Goal: Book appointment/travel/reservation

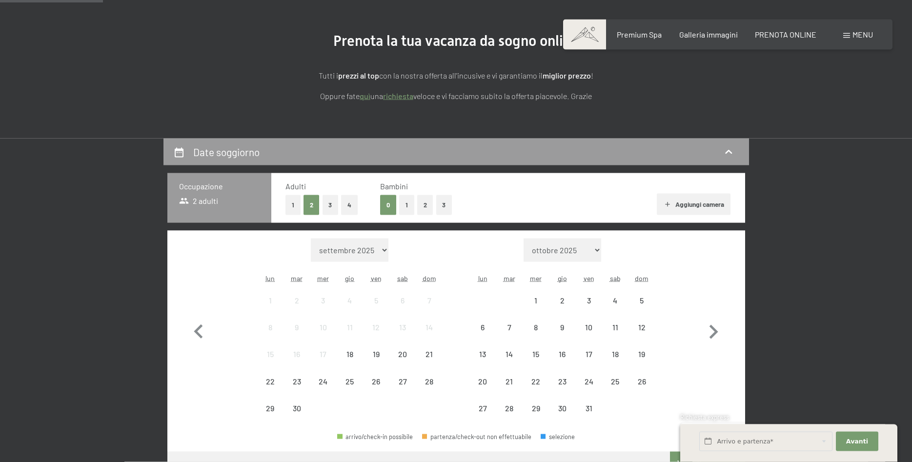
scroll to position [111, 0]
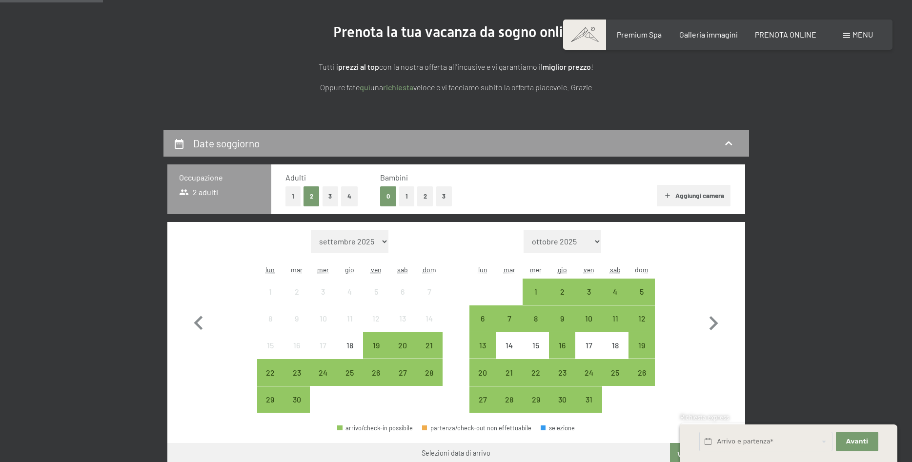
click at [438, 199] on button "3" at bounding box center [444, 196] width 16 height 20
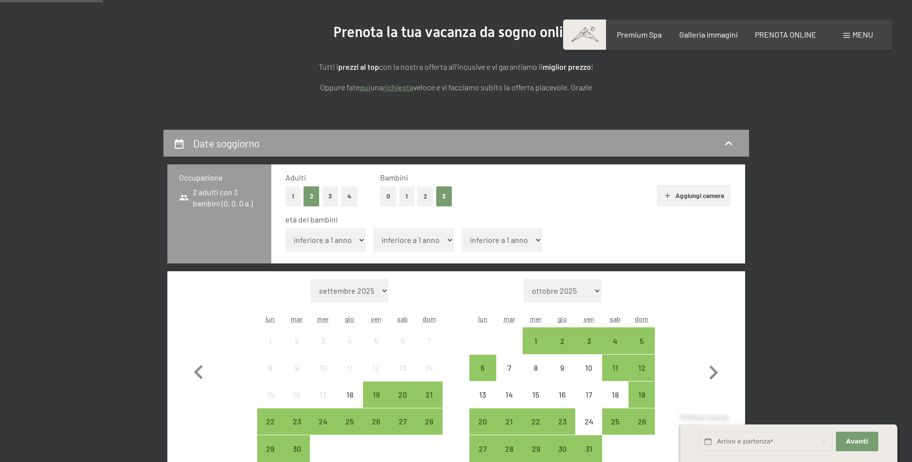
click at [285, 228] on select "inferiore a 1 anno 1 anno 2 anni 3 anni 4 anni 5 anni 6 anni 7 anni 8 anni 9 an…" at bounding box center [325, 239] width 81 height 23
select select "16"
click option "16 anni" at bounding box center [0, 0] width 0 height 0
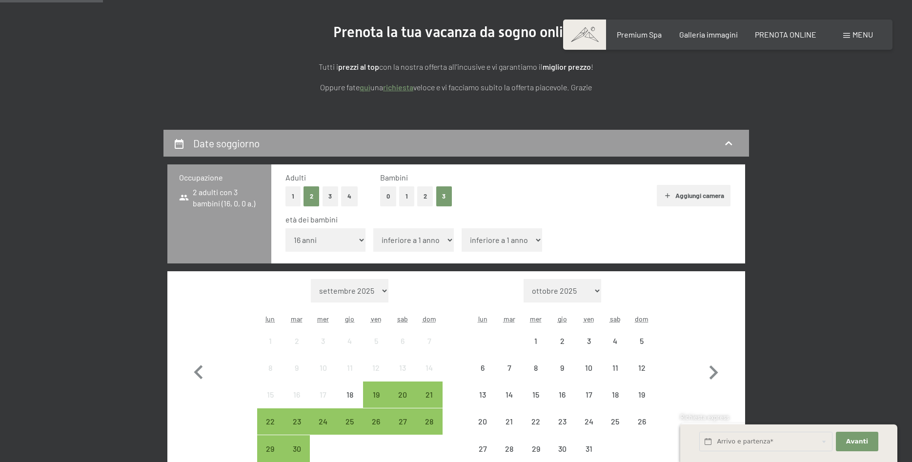
click at [373, 228] on select "inferiore a 1 anno 1 anno 2 anni 3 anni 4 anni 5 anni 6 anni 7 anni 8 anni 9 an…" at bounding box center [413, 239] width 81 height 23
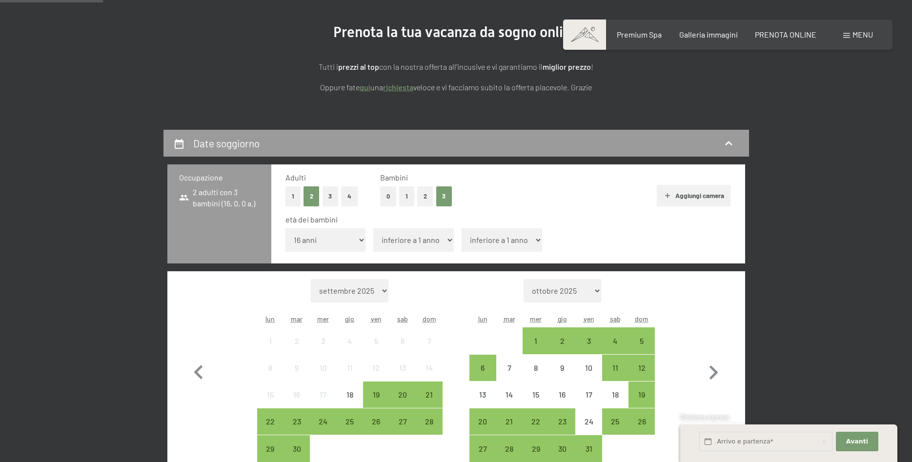
select select "13"
click option "13 anni" at bounding box center [0, 0] width 0 height 0
click at [462, 228] on select "inferiore a 1 anno 1 anno 2 anni 3 anni 4 anni 5 anni 6 anni 7 anni 8 anni 9 an…" at bounding box center [502, 239] width 81 height 23
select select "13"
click option "13 anni" at bounding box center [0, 0] width 0 height 0
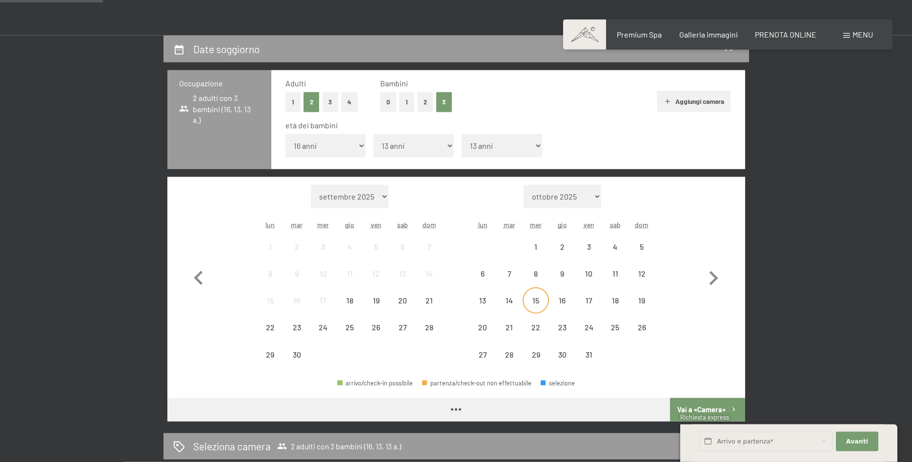
scroll to position [222, 0]
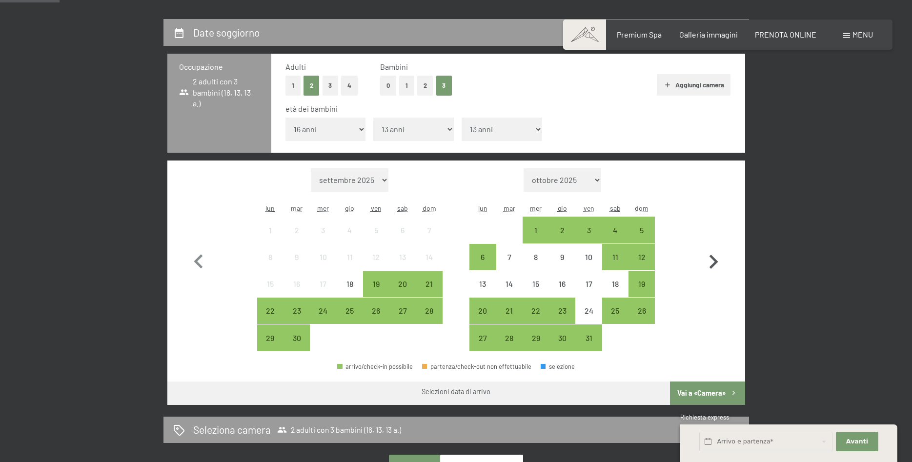
click at [710, 257] on icon "button" at bounding box center [713, 262] width 9 height 14
select select "[DATE]"
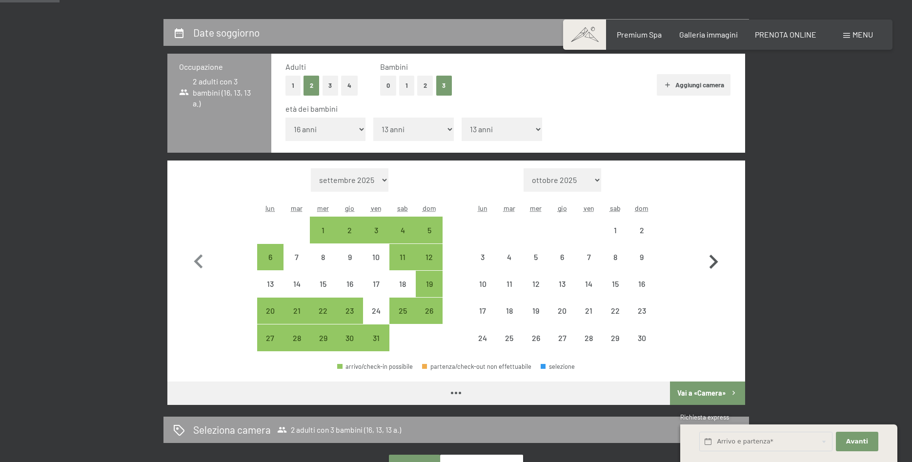
click at [710, 257] on icon "button" at bounding box center [713, 262] width 9 height 14
select select "[DATE]"
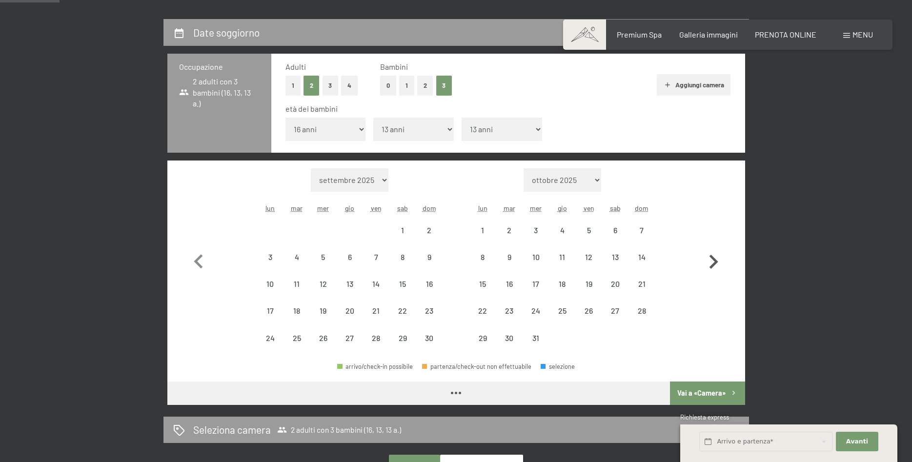
select select "[DATE]"
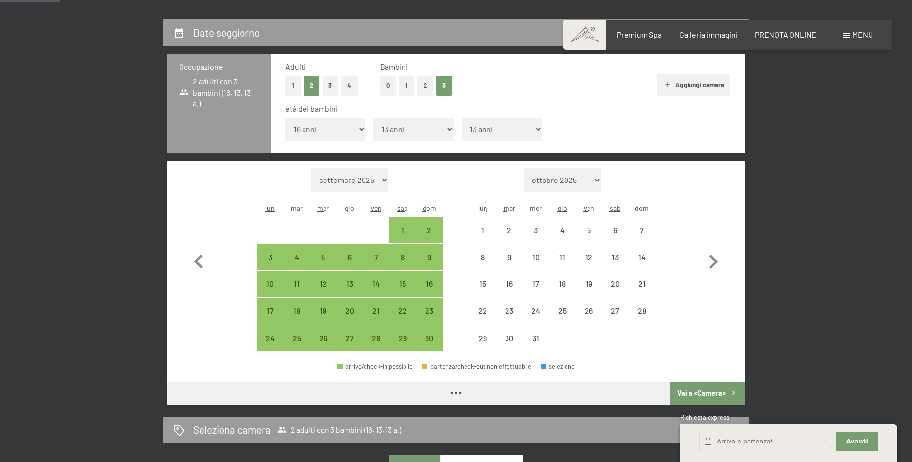
select select "[DATE]"
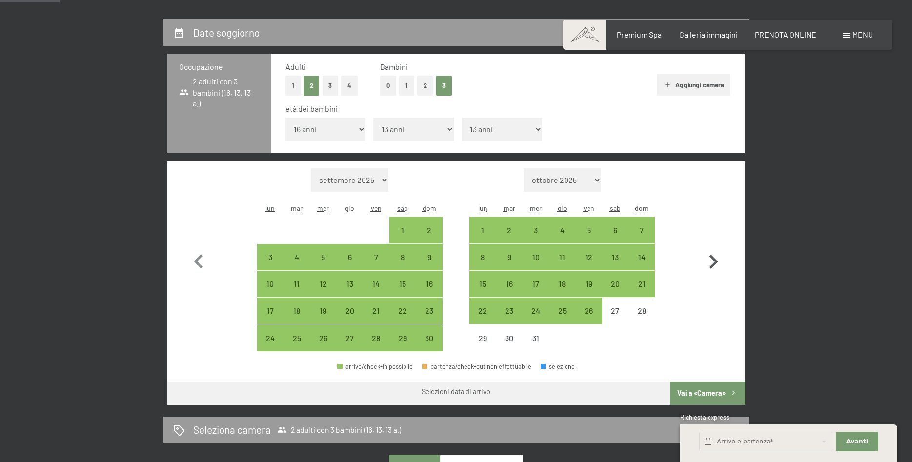
click at [718, 262] on icon "button" at bounding box center [713, 262] width 9 height 14
select select "[DATE]"
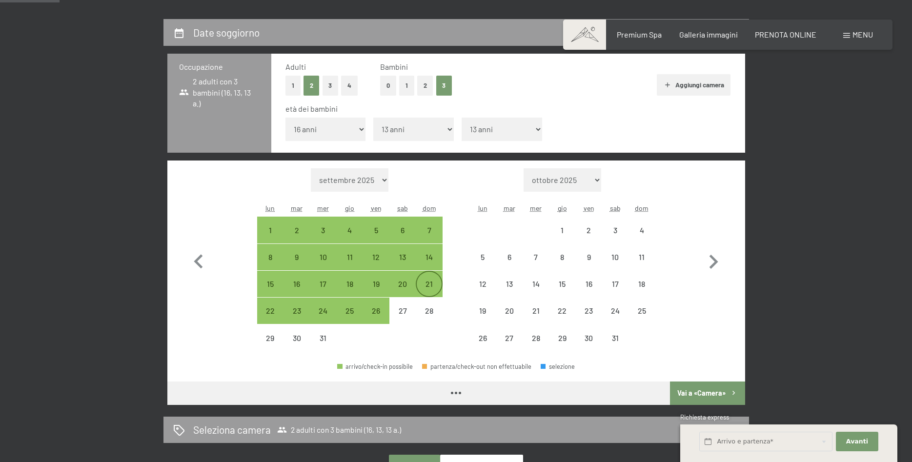
select select "[DATE]"
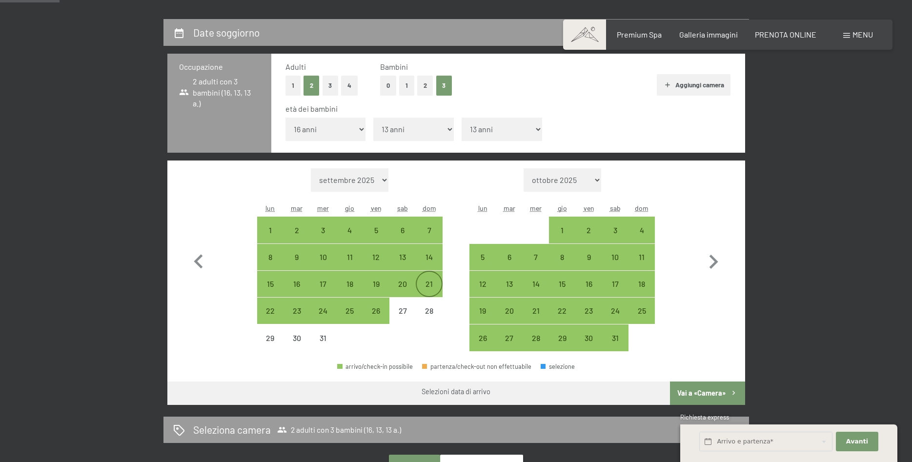
click at [423, 284] on div "21" at bounding box center [429, 292] width 24 height 24
select select "[DATE]"
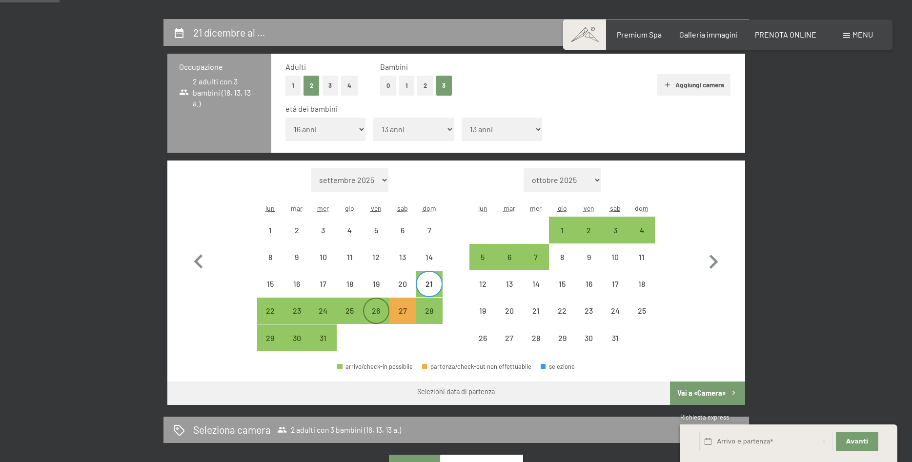
click at [380, 311] on div "26" at bounding box center [376, 319] width 24 height 24
select select "[DATE]"
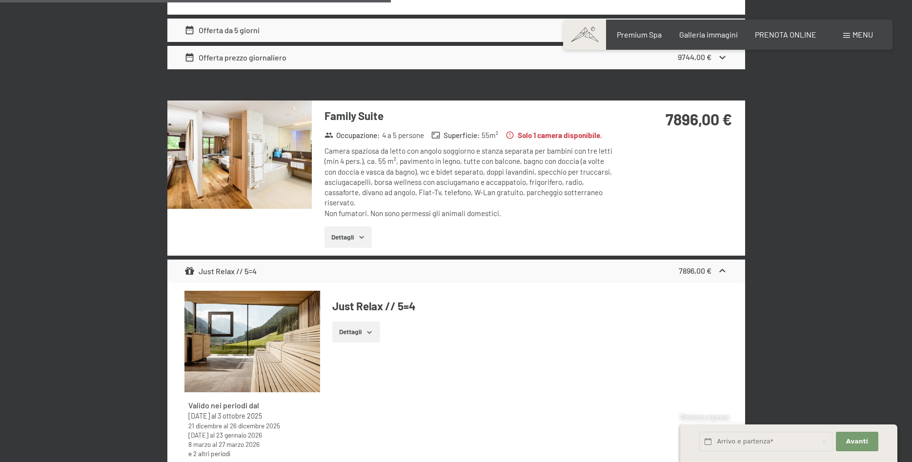
scroll to position [1440, 0]
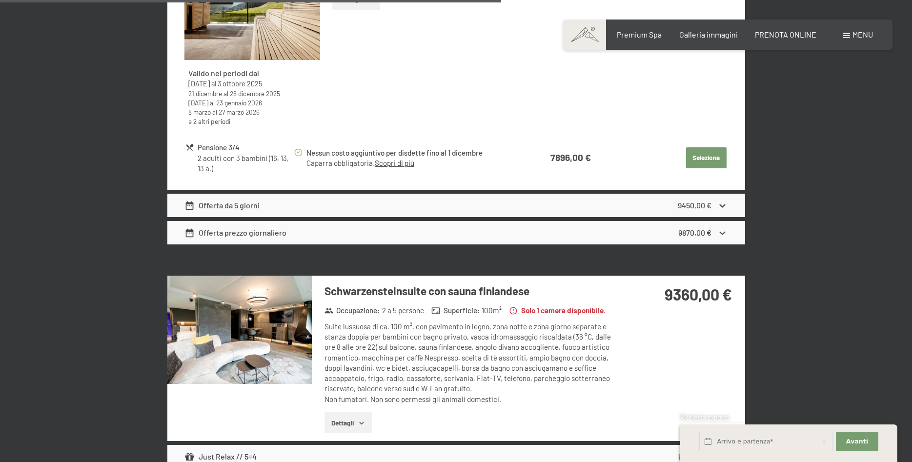
click at [726, 205] on icon at bounding box center [722, 206] width 10 height 10
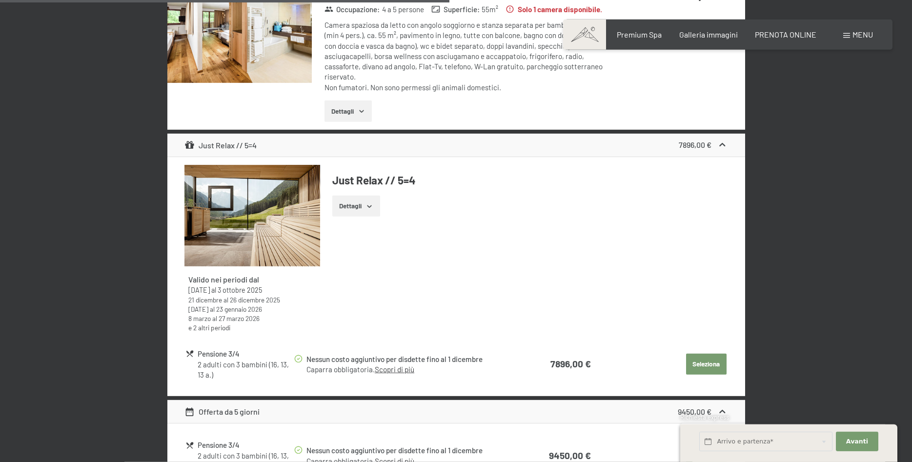
scroll to position [1329, 0]
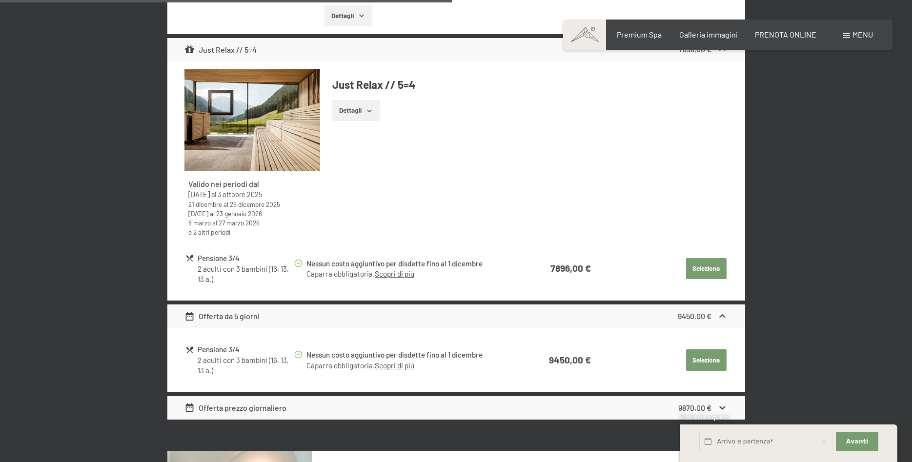
click at [717, 271] on button "Seleziona" at bounding box center [706, 268] width 40 height 21
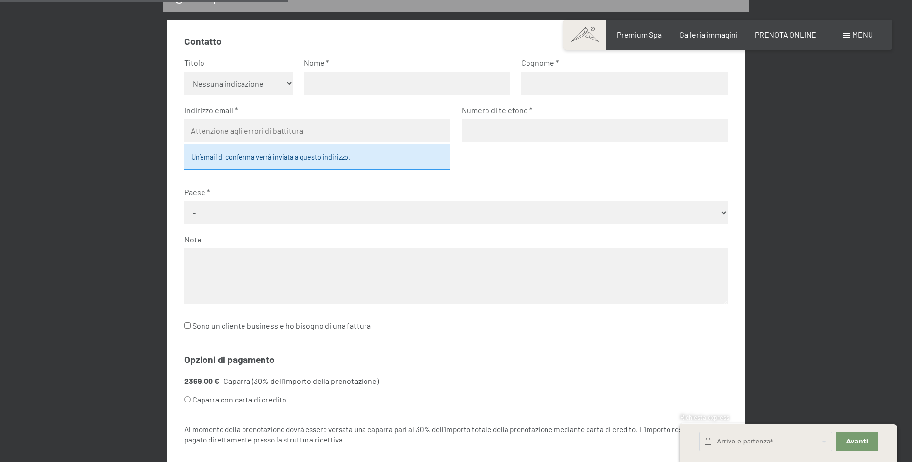
scroll to position [111, 0]
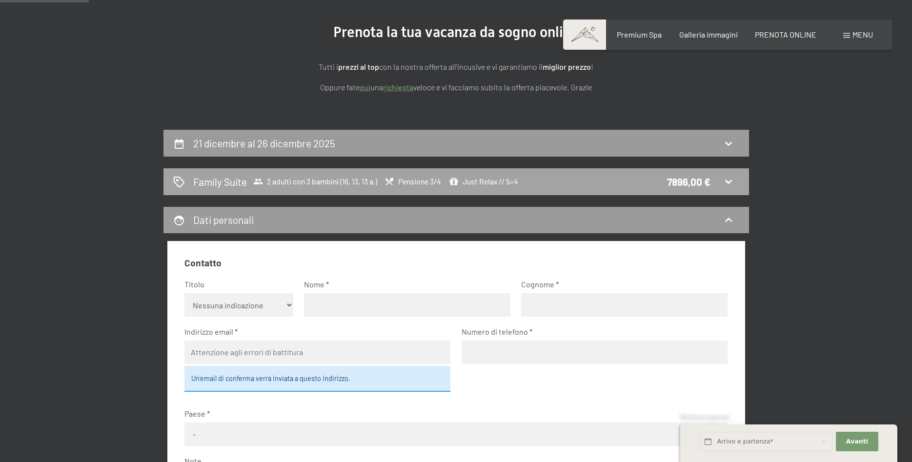
click at [731, 186] on icon at bounding box center [729, 182] width 12 height 12
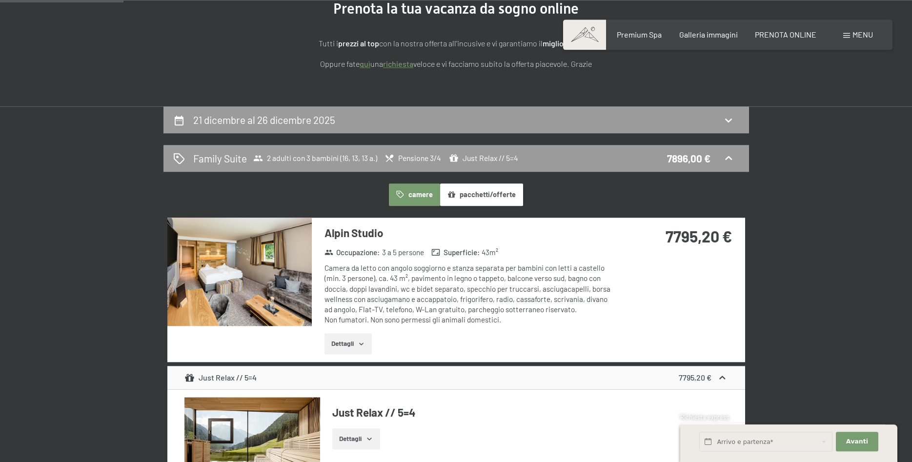
scroll to position [0, 0]
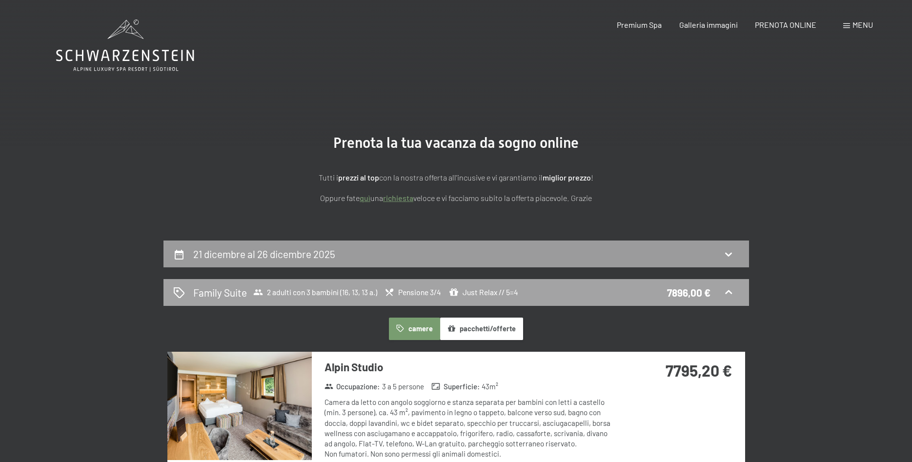
click at [728, 290] on icon at bounding box center [729, 292] width 12 height 12
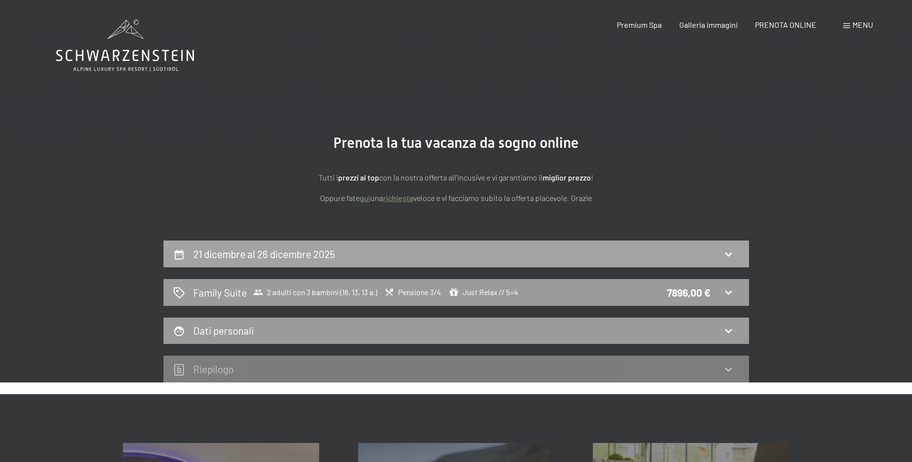
click at [623, 256] on div "21 dicembre al 26 dicembre 2025" at bounding box center [456, 254] width 566 height 14
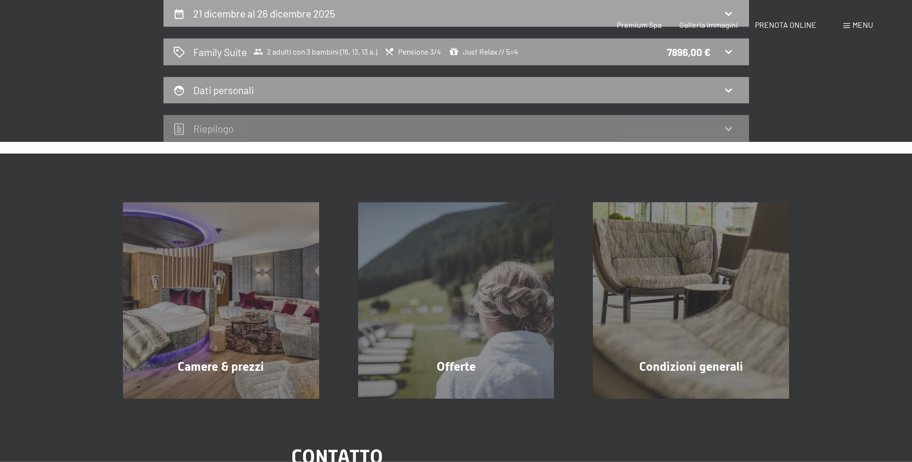
select select "16"
select select "13"
select select "[DATE]"
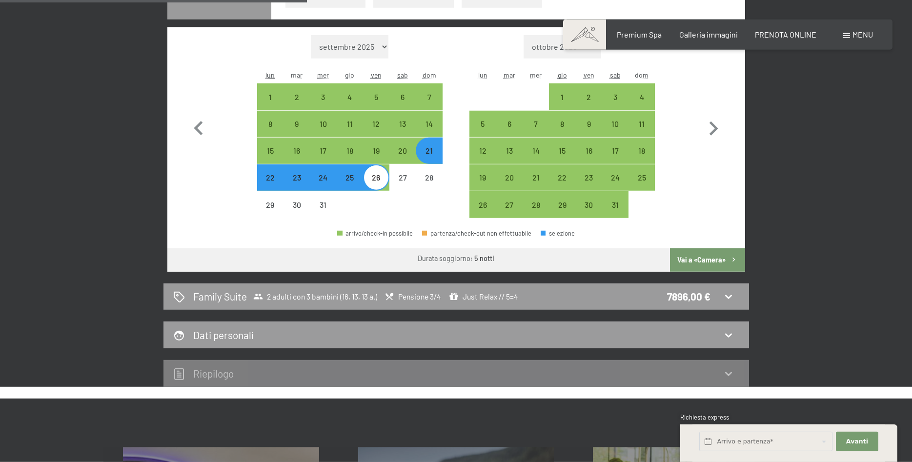
scroll to position [332, 0]
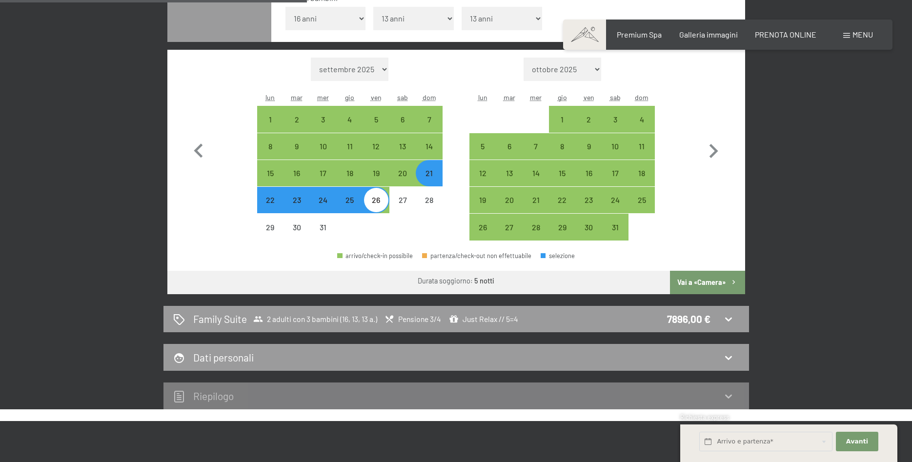
click at [262, 202] on div "22" at bounding box center [270, 208] width 24 height 24
select select "[DATE]"
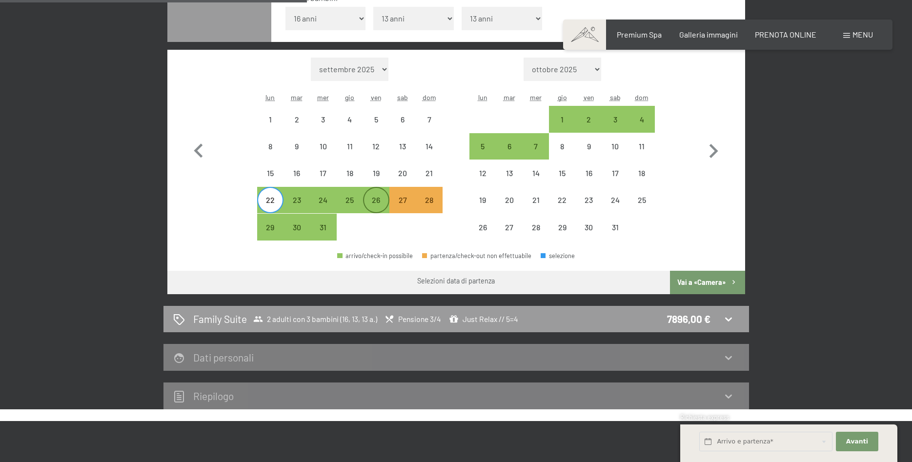
click at [368, 206] on div "26" at bounding box center [376, 208] width 24 height 24
select select "[DATE]"
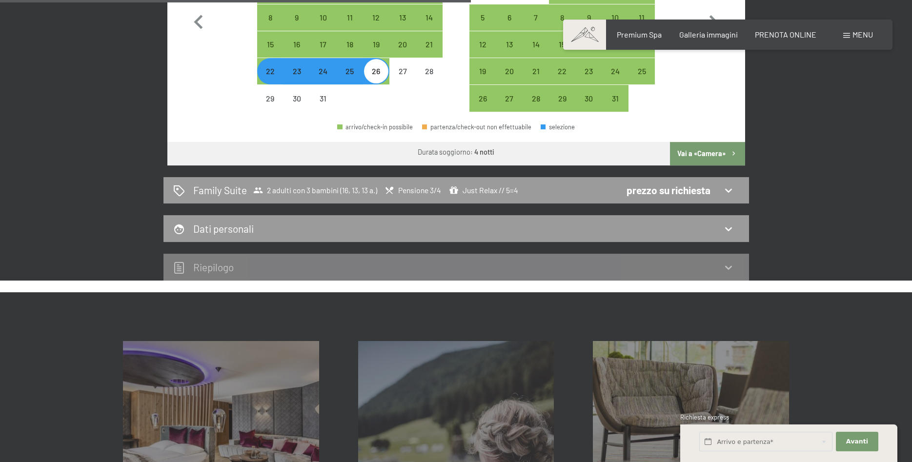
scroll to position [443, 0]
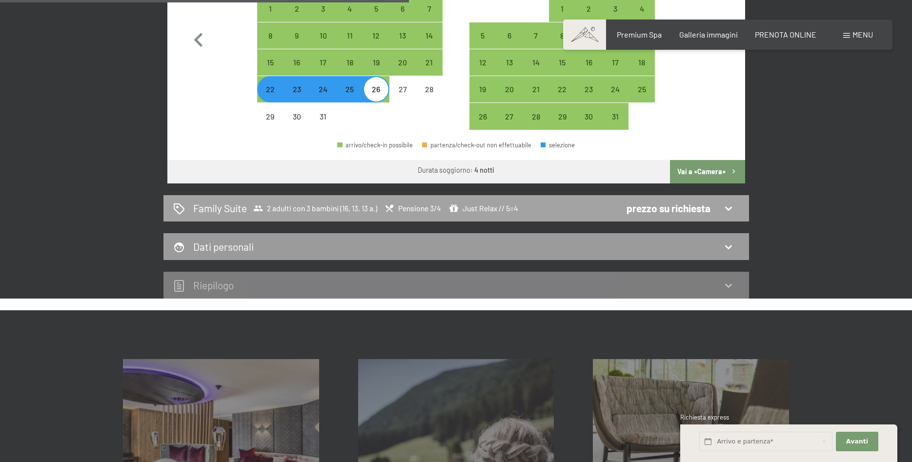
click at [735, 209] on div "Family Suite 2 adulti con 3 bambini (16, 13, 13 a.) Pensione 3/4 Just Relax // …" at bounding box center [456, 208] width 566 height 14
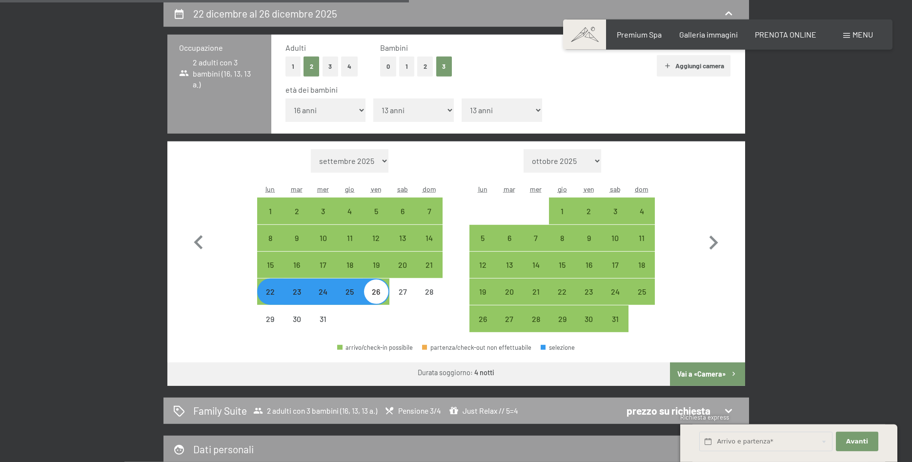
select select "[DATE]"
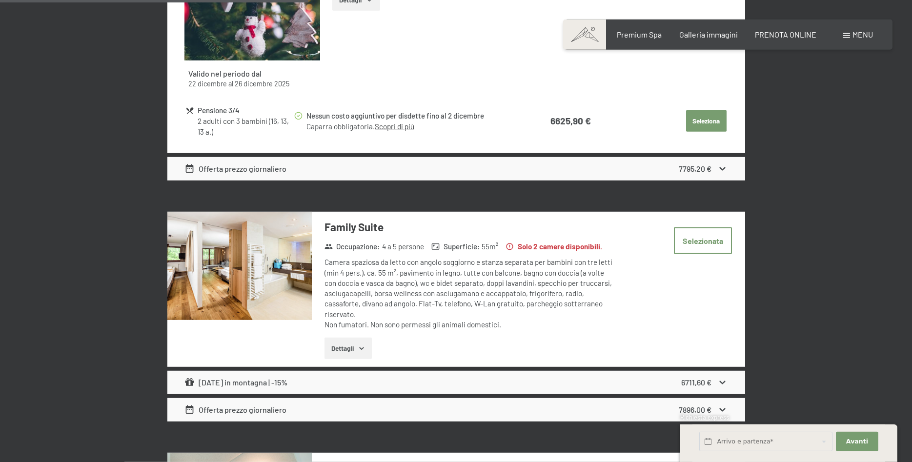
scroll to position [684, 0]
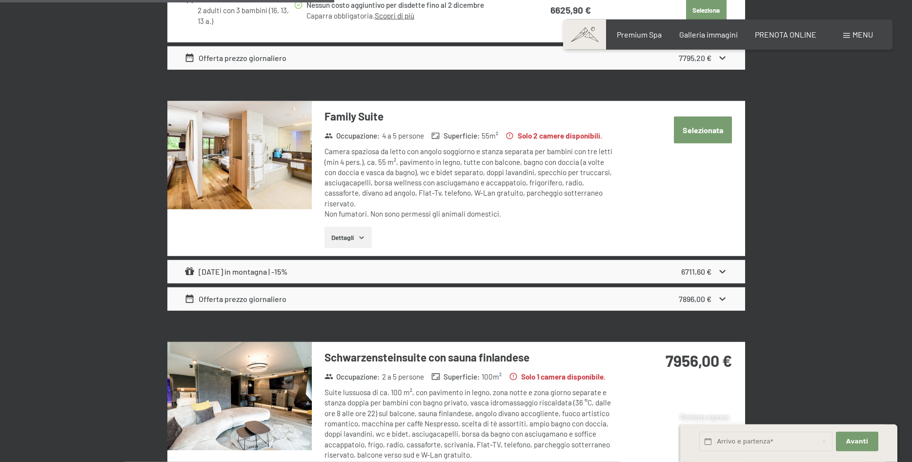
click at [692, 140] on button "Selezionata" at bounding box center [703, 130] width 58 height 27
click at [727, 298] on div "Offerta prezzo giornaliero 7896,00 €" at bounding box center [456, 298] width 578 height 23
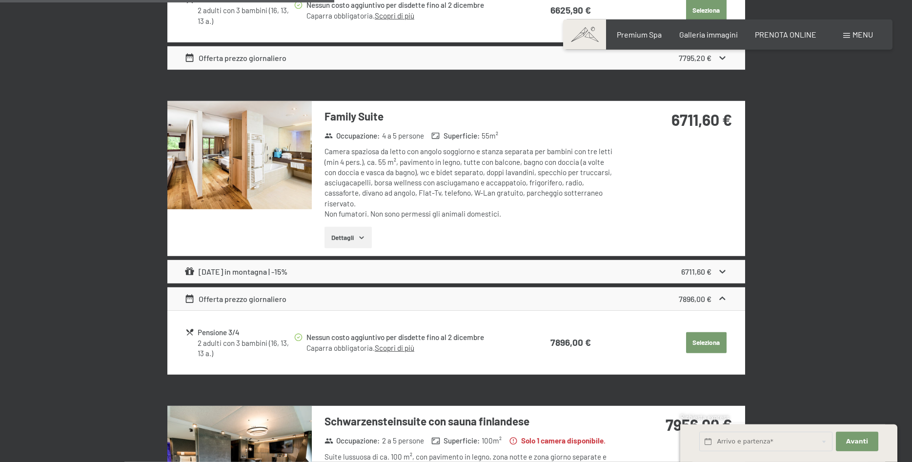
click at [725, 268] on icon at bounding box center [722, 271] width 10 height 10
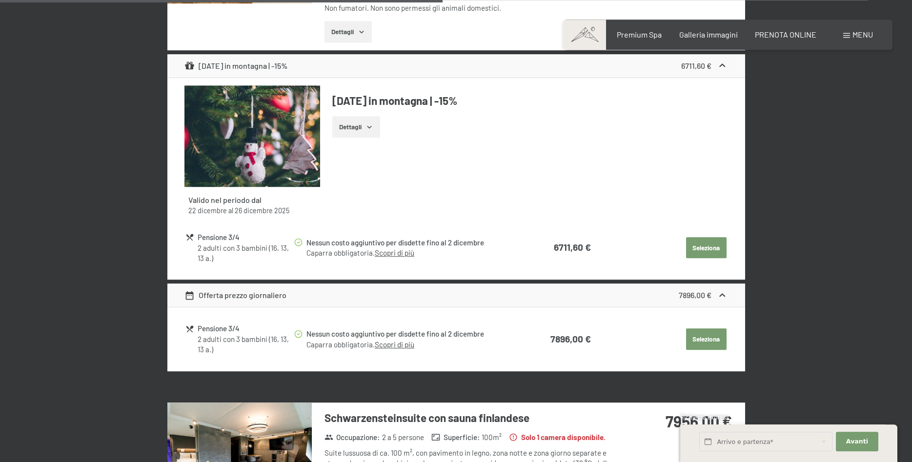
scroll to position [905, 0]
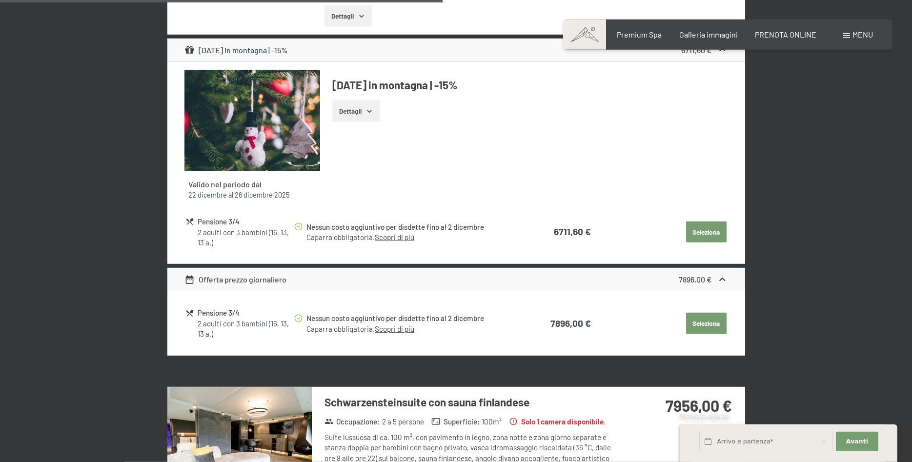
click at [367, 109] on icon "button" at bounding box center [369, 111] width 8 height 8
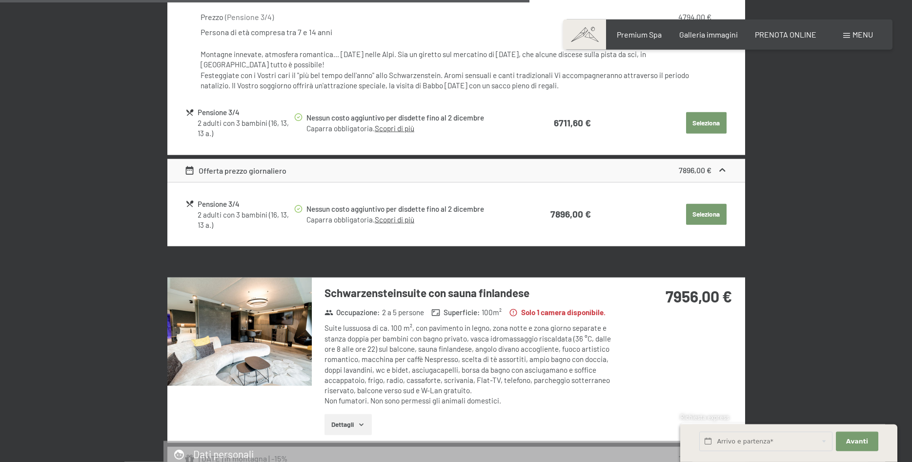
scroll to position [1127, 0]
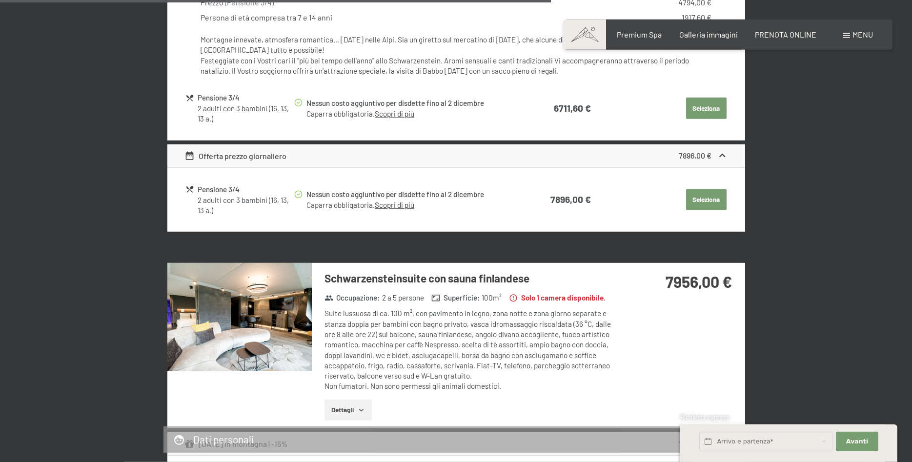
click at [243, 158] on div "Offerta prezzo giornaliero" at bounding box center [235, 156] width 102 height 12
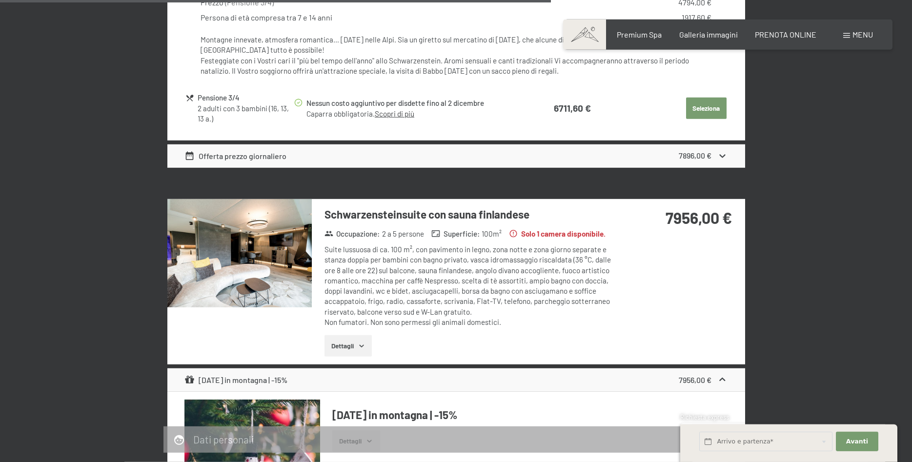
click at [243, 158] on div "Offerta prezzo giornaliero" at bounding box center [235, 156] width 102 height 12
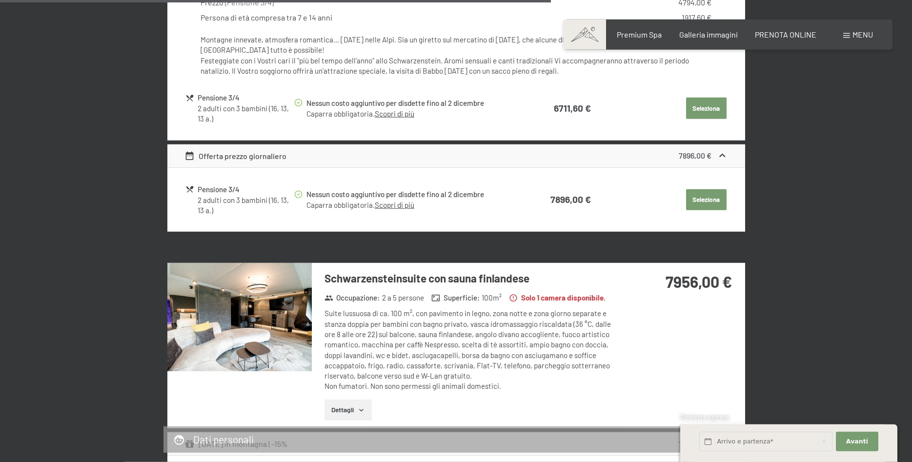
click at [699, 192] on button "Seleziona" at bounding box center [706, 199] width 40 height 21
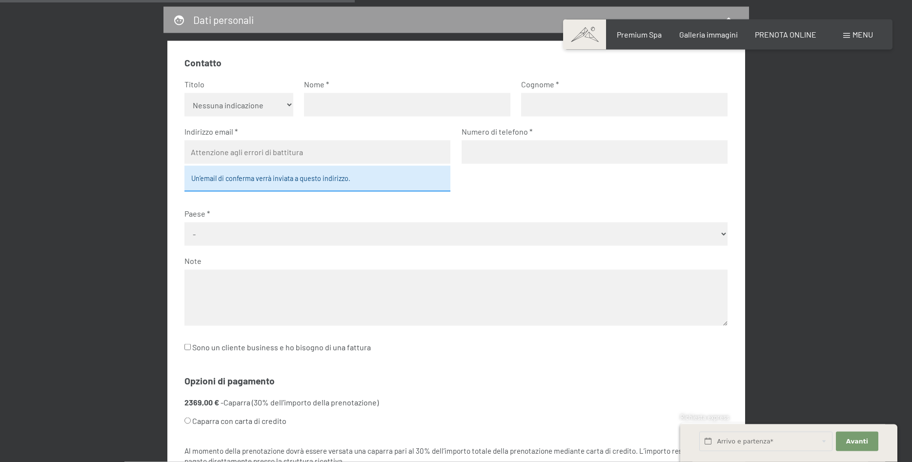
scroll to position [222, 0]
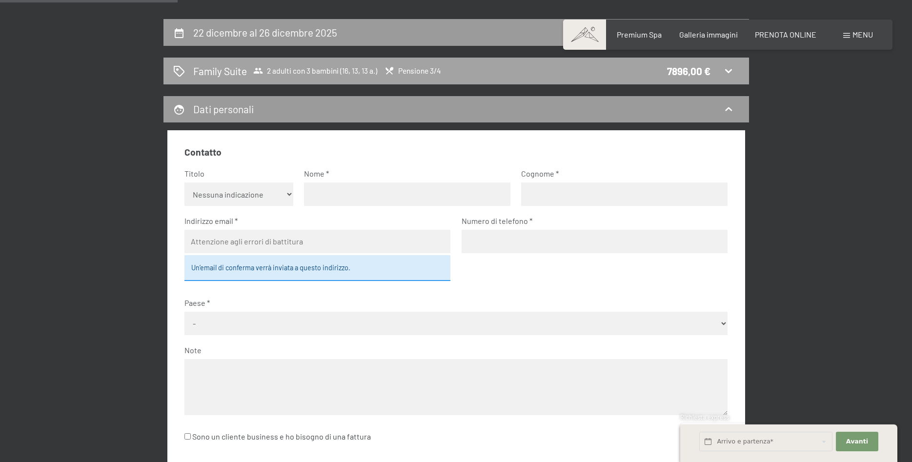
click at [646, 78] on div "Family Suite 2 adulti con 3 bambini (16, 13, 13 a.) Pensione 3/4 7896,00 €" at bounding box center [455, 71] width 585 height 27
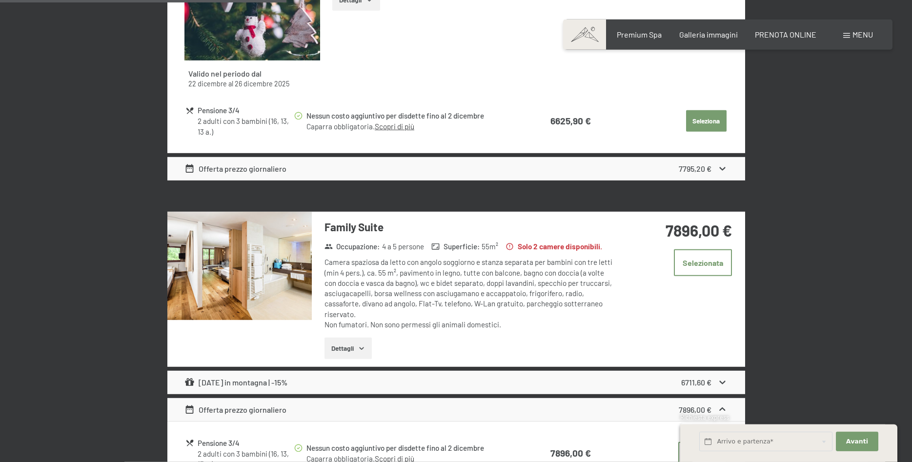
scroll to position [684, 0]
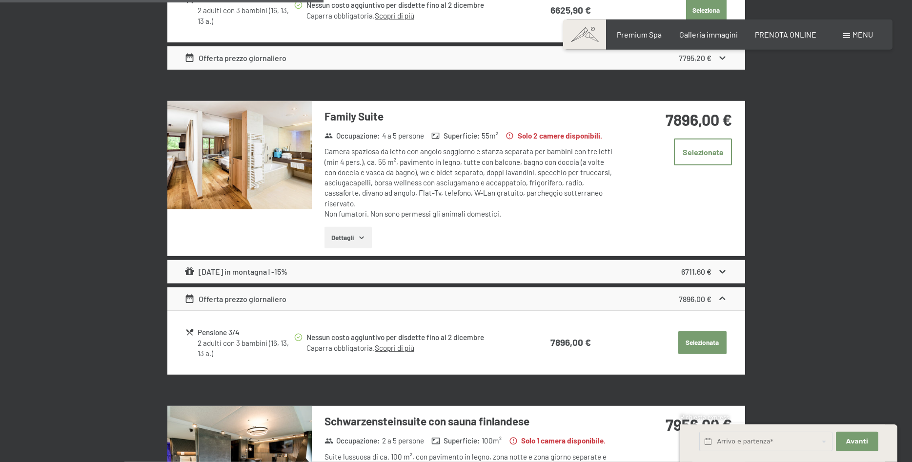
click at [696, 346] on button "Selezionata" at bounding box center [702, 342] width 48 height 23
click at [712, 271] on div "6711,60 €" at bounding box center [704, 272] width 46 height 12
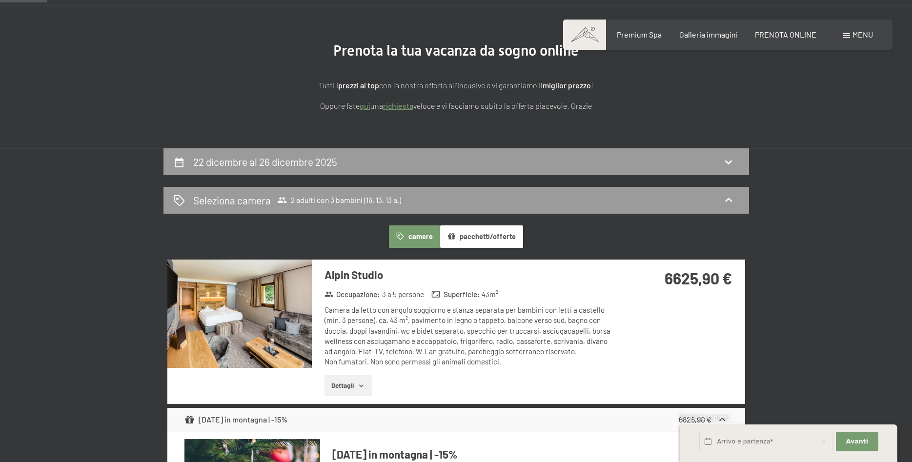
scroll to position [111, 0]
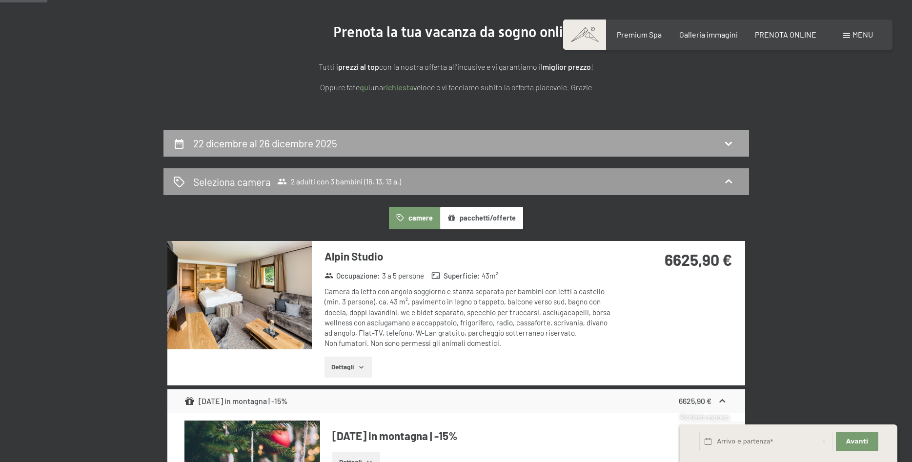
click at [503, 138] on div "22 dicembre al 26 dicembre 2025" at bounding box center [456, 143] width 566 height 14
select select "16"
select select "13"
select select "[DATE]"
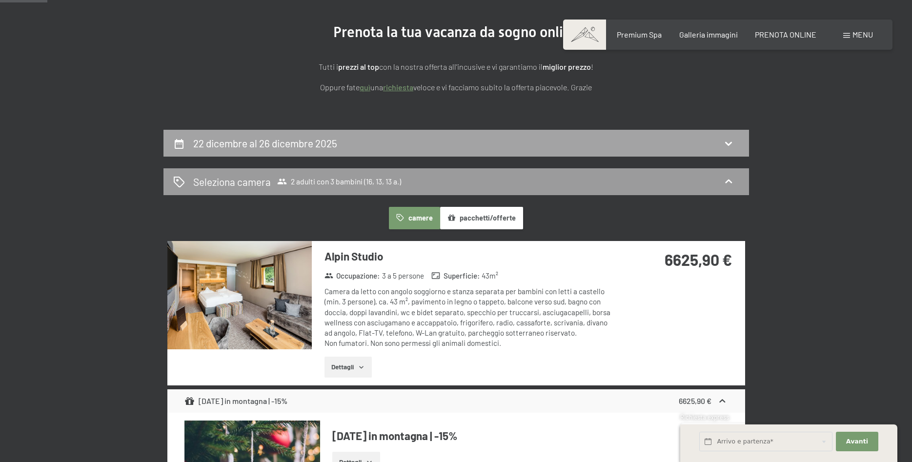
select select "[DATE]"
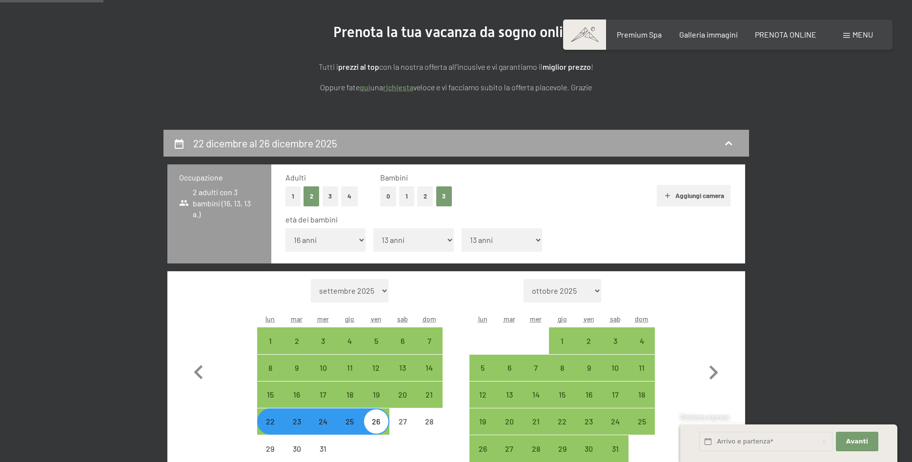
scroll to position [241, 0]
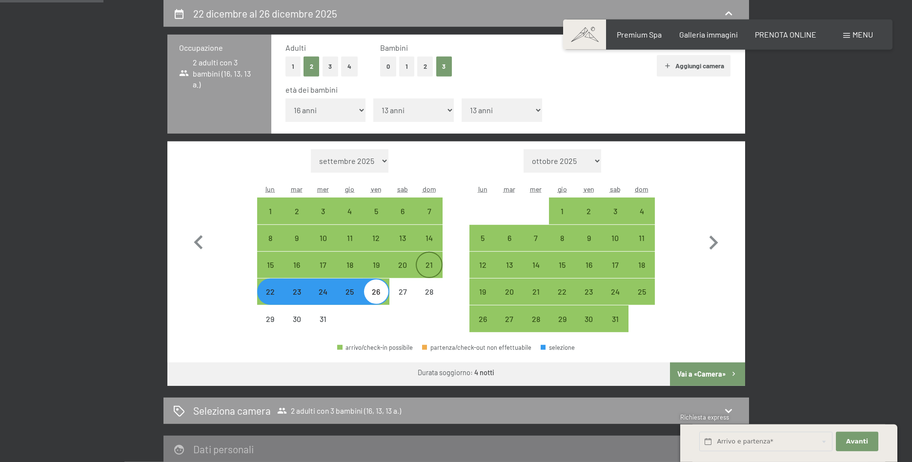
click at [423, 264] on div "21" at bounding box center [429, 273] width 24 height 24
select select "[DATE]"
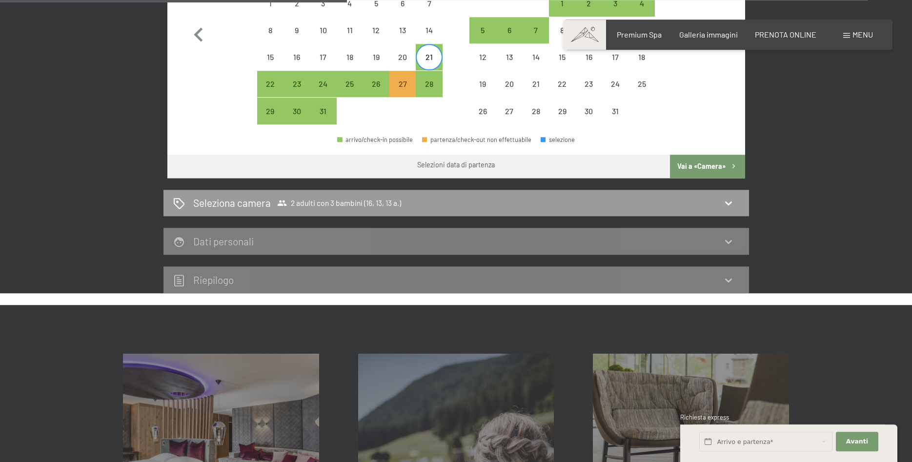
scroll to position [351, 0]
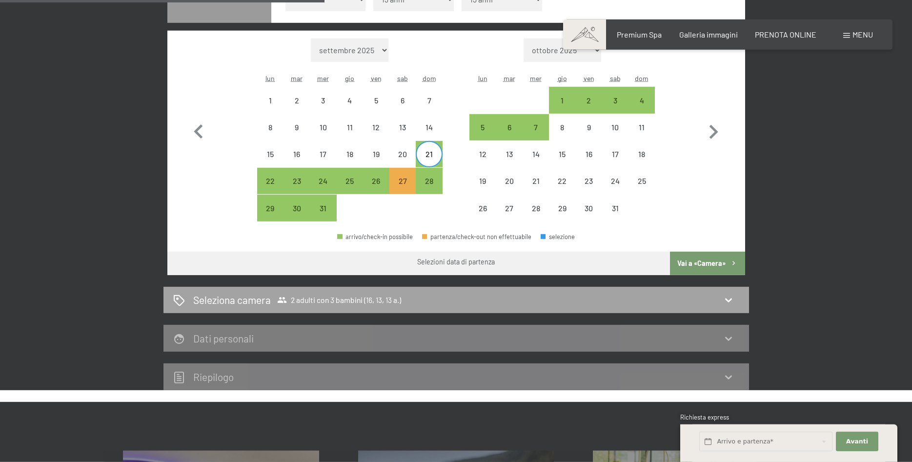
click at [724, 290] on div "Seleziona camera 2 adulti con 3 bambini (16, 13, 13 a.)" at bounding box center [455, 300] width 585 height 27
select select "[DATE]"
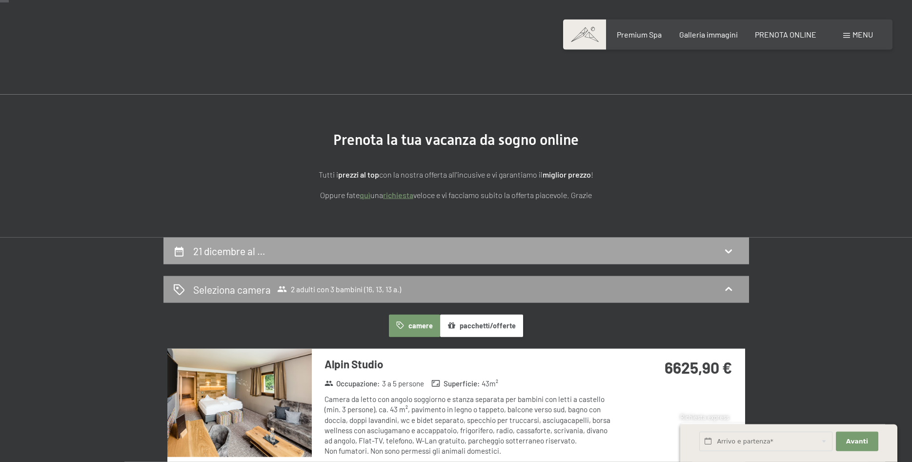
scroll to position [0, 0]
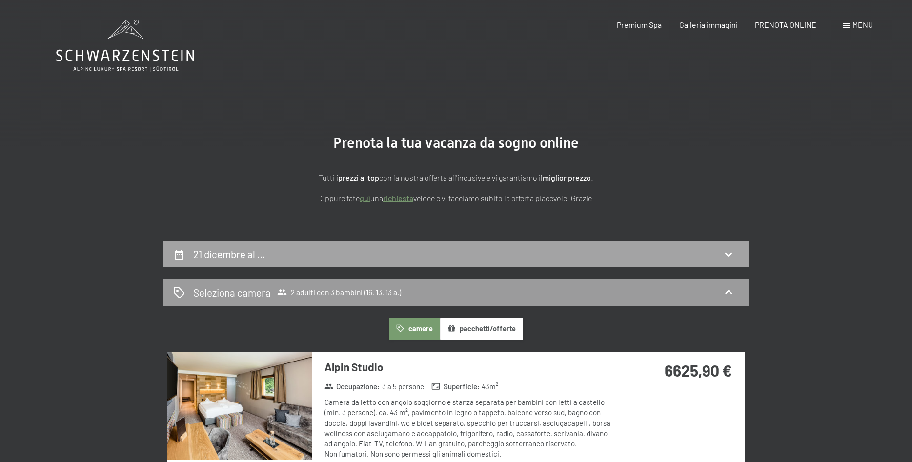
click at [717, 261] on div "21 dicembre al …" at bounding box center [456, 254] width 566 height 14
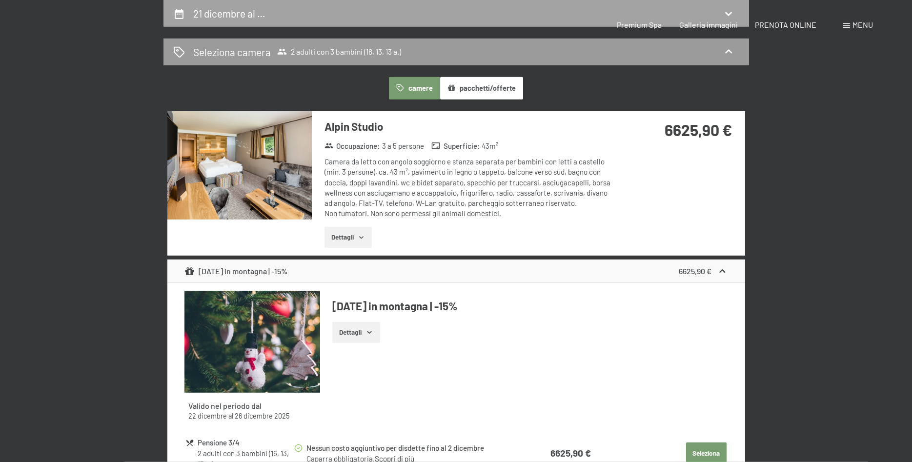
select select "16"
select select "13"
select select "[DATE]"
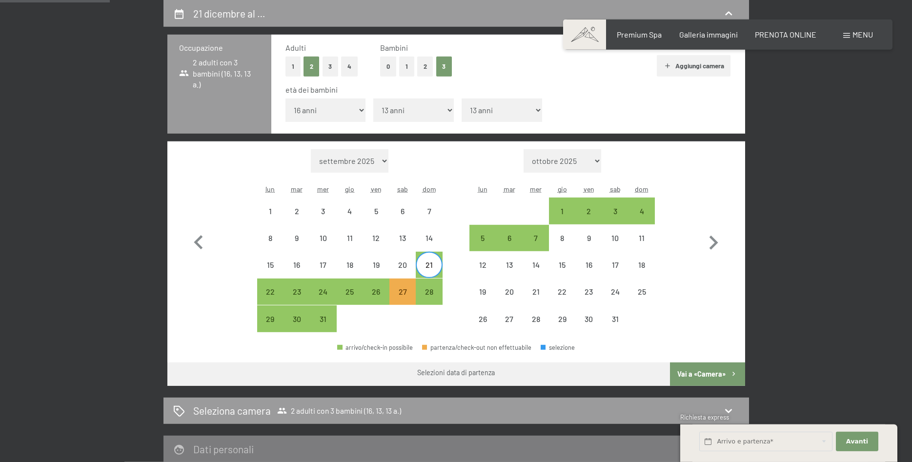
click at [424, 267] on div "21" at bounding box center [429, 273] width 24 height 24
select select "[DATE]"
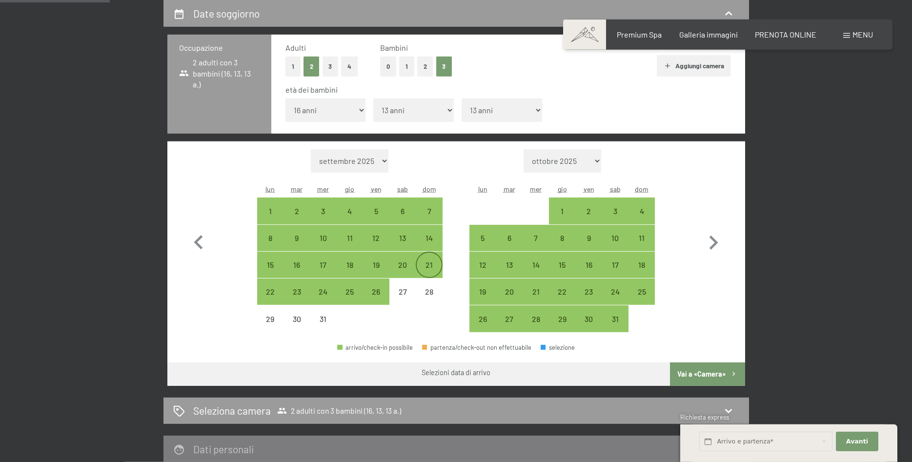
click at [424, 267] on div "21" at bounding box center [429, 273] width 24 height 24
select select "[DATE]"
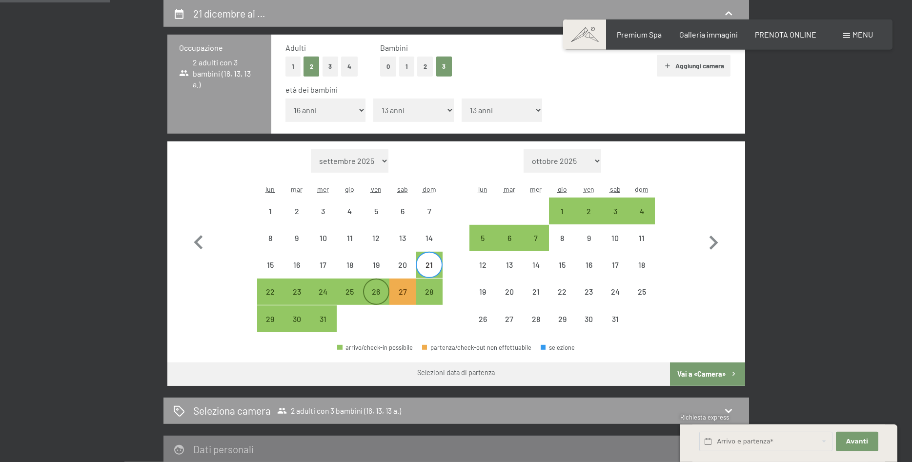
click at [379, 291] on div "26" at bounding box center [376, 300] width 24 height 24
select select "[DATE]"
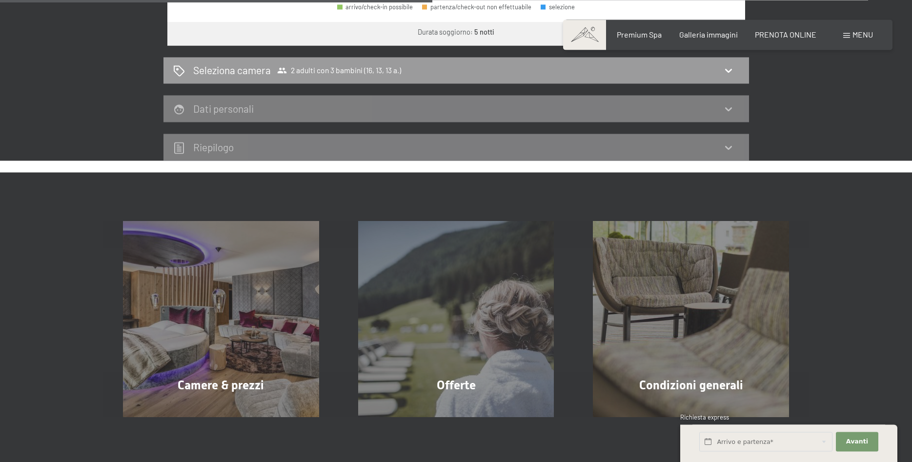
scroll to position [462, 0]
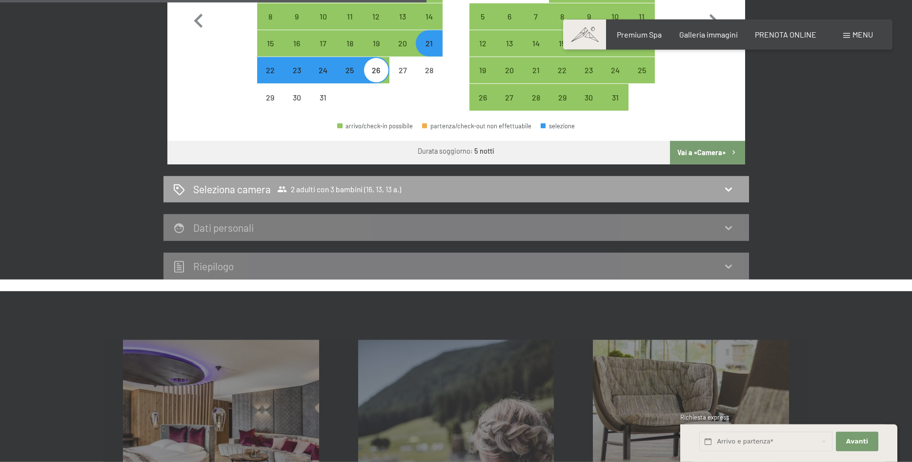
click at [727, 188] on icon at bounding box center [729, 189] width 12 height 12
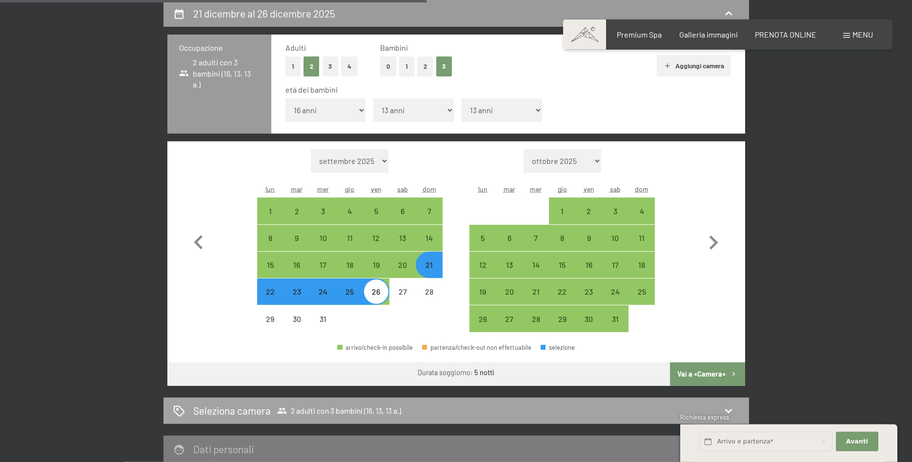
select select "[DATE]"
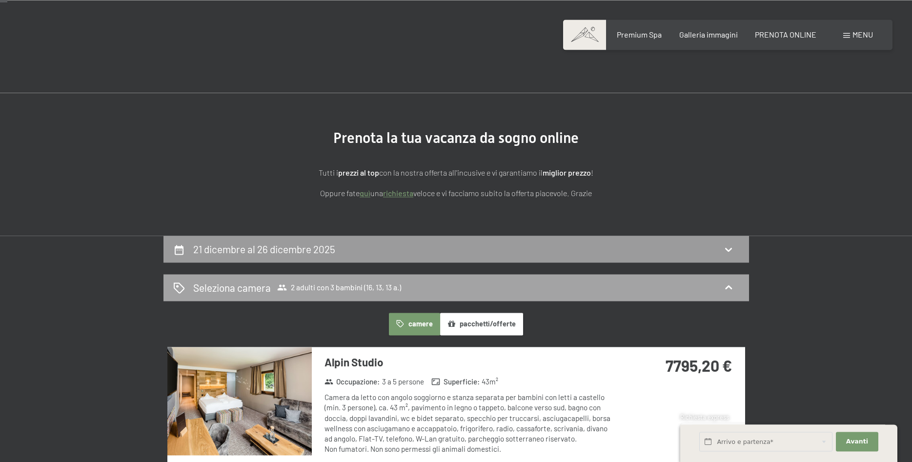
scroll to position [0, 0]
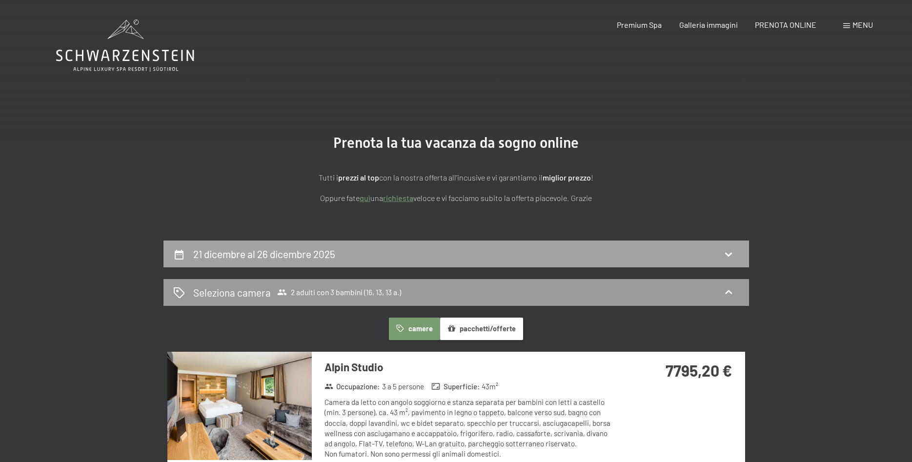
click at [428, 257] on div "21 dicembre al 26 dicembre 2025" at bounding box center [456, 254] width 566 height 14
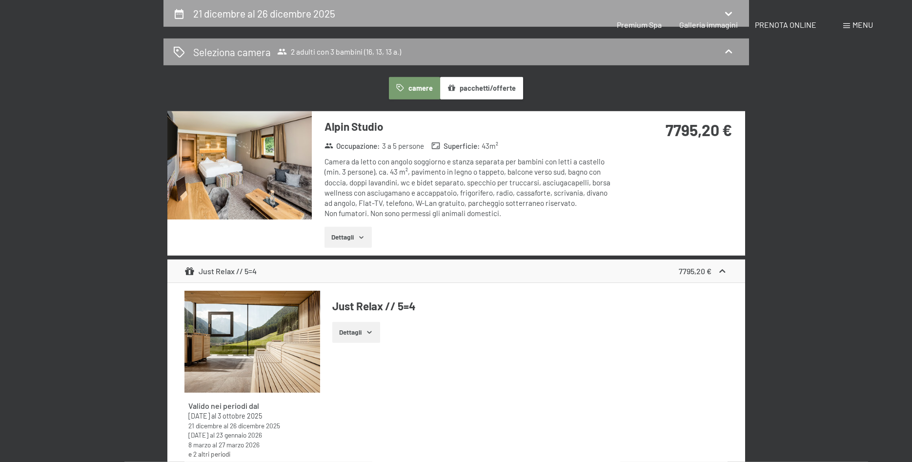
select select "16"
select select "13"
select select "[DATE]"
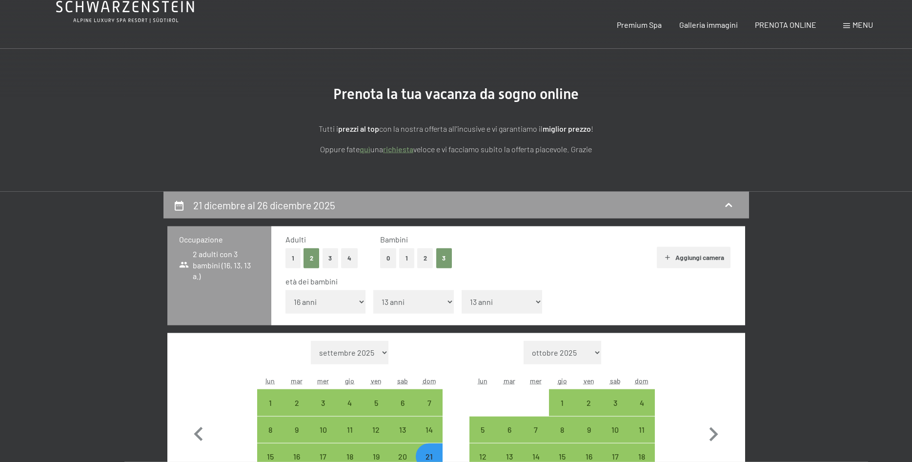
scroll to position [0, 0]
